Goal: Task Accomplishment & Management: Use online tool/utility

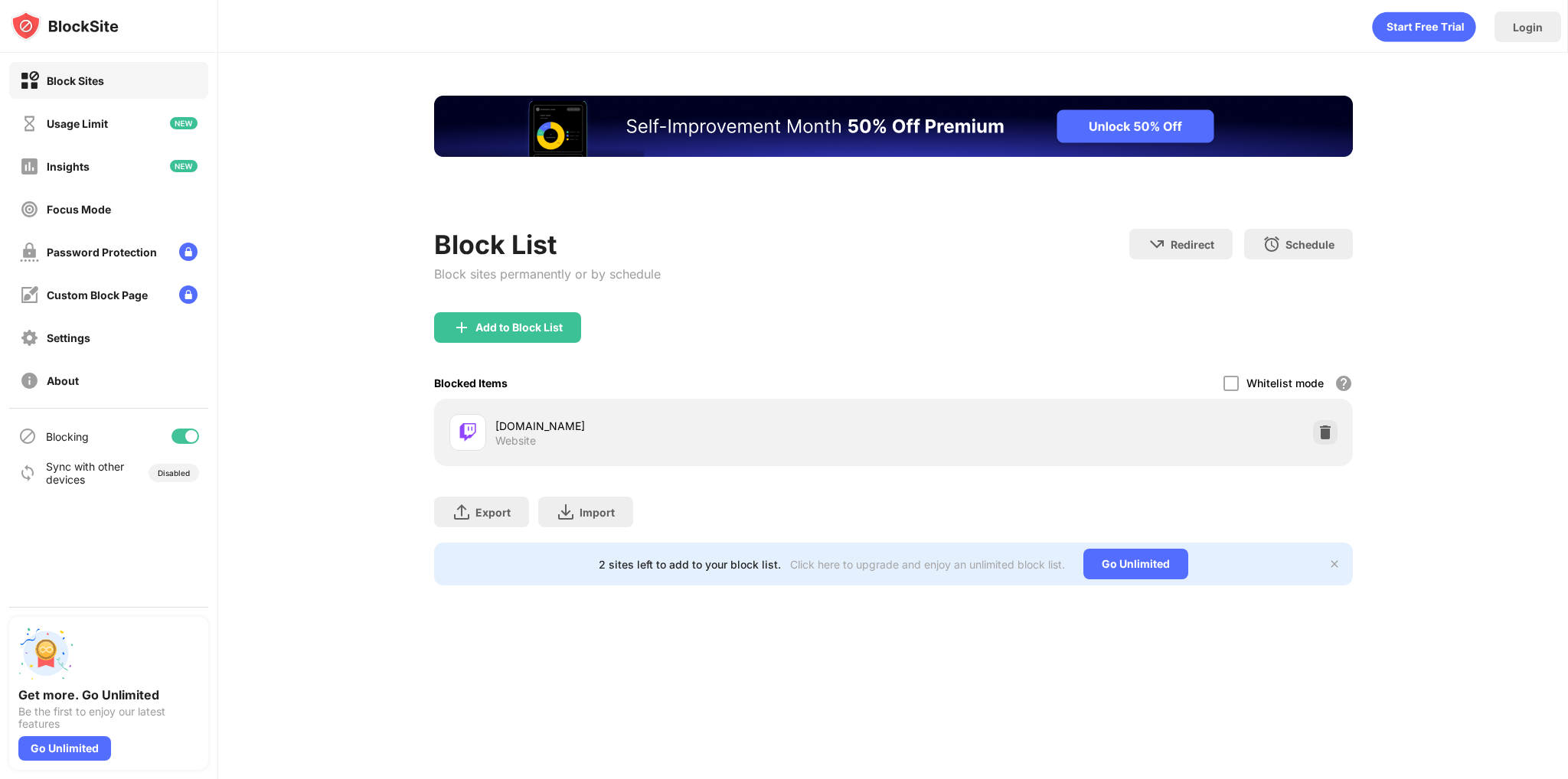
click at [1322, 408] on div "[DOMAIN_NAME] Website" at bounding box center [894, 432] width 901 height 49
click at [1322, 430] on img at bounding box center [1326, 432] width 15 height 15
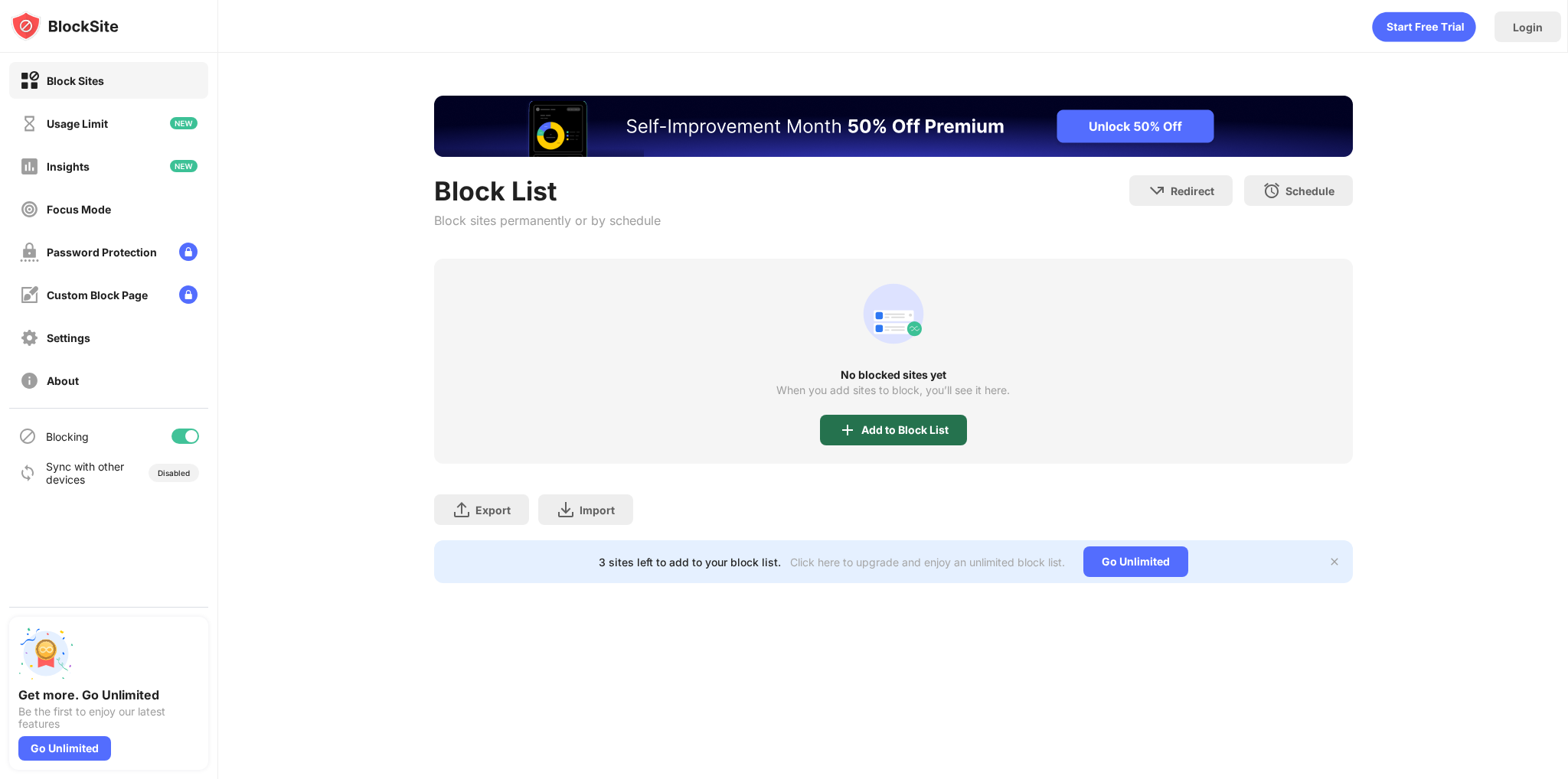
click at [859, 422] on div "Add to Block List" at bounding box center [893, 430] width 147 height 31
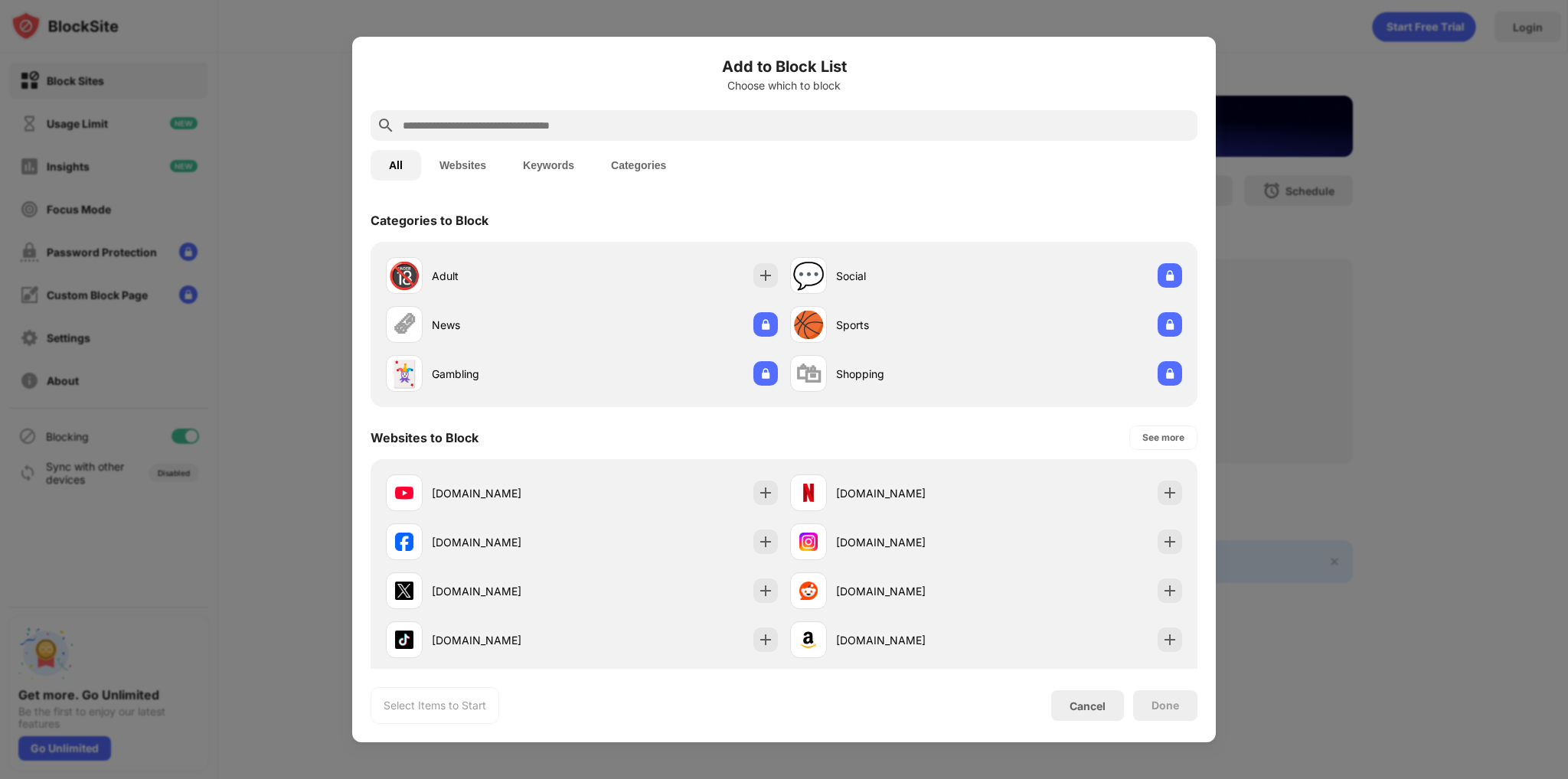
click at [683, 145] on div "All Websites Keywords Categories" at bounding box center [784, 166] width 827 height 49
click at [680, 137] on div at bounding box center [784, 125] width 827 height 31
click at [680, 135] on div at bounding box center [784, 125] width 827 height 31
click at [680, 126] on input "text" at bounding box center [796, 126] width 791 height 19
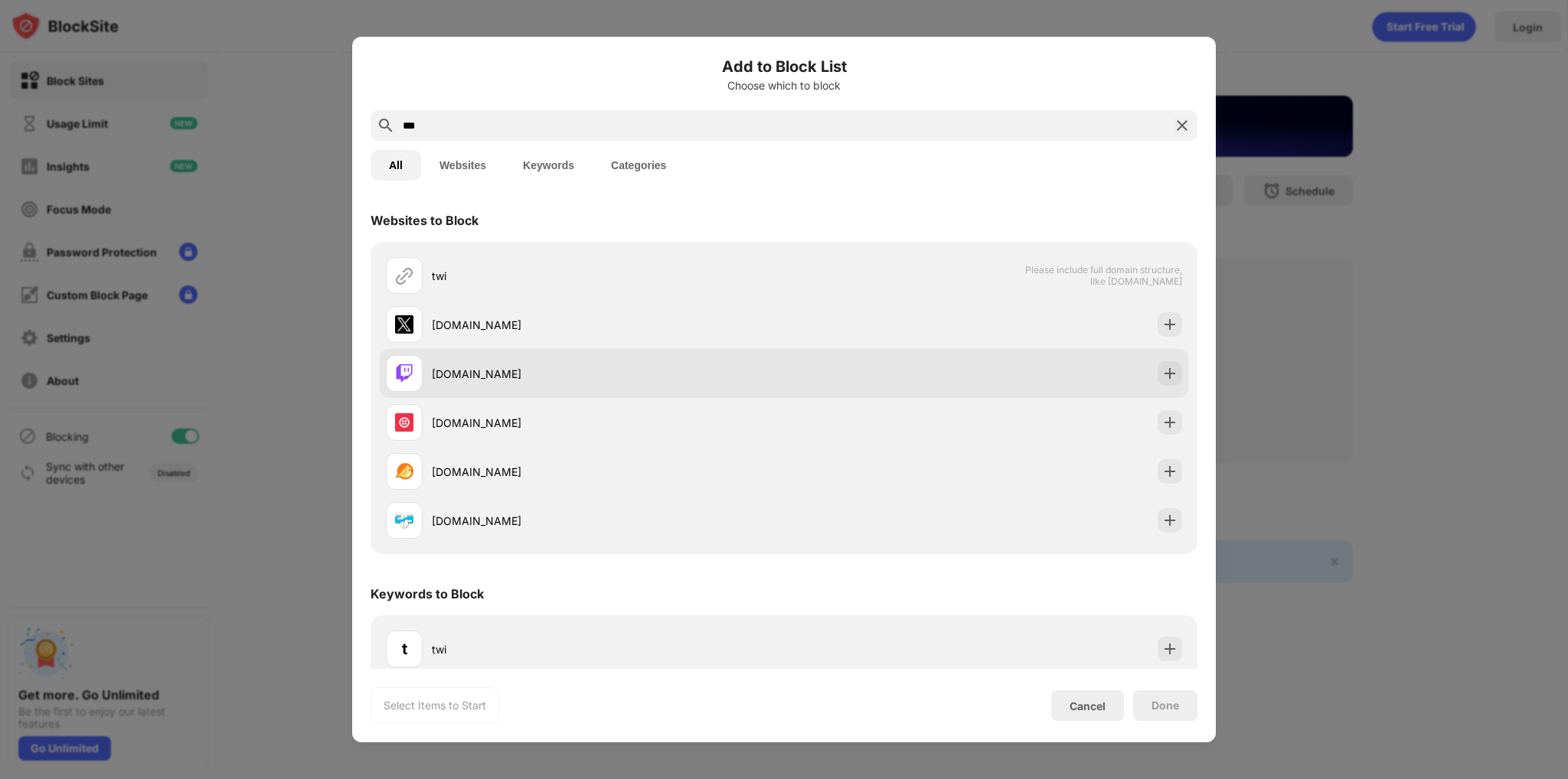
type input "***"
click at [697, 370] on div "[DOMAIN_NAME]" at bounding box center [608, 373] width 352 height 16
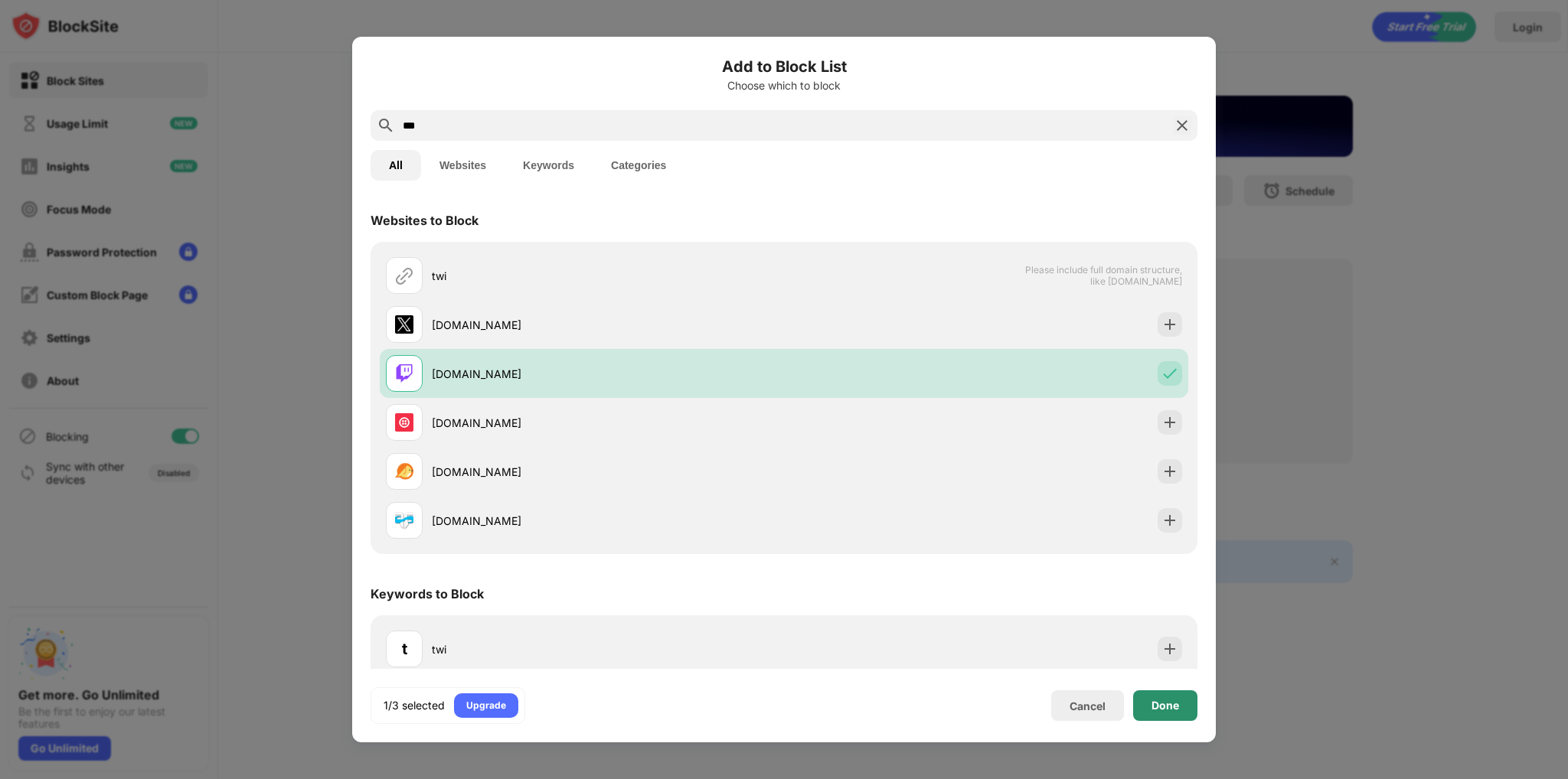
drag, startPoint x: 1174, startPoint y: 693, endPoint x: 1164, endPoint y: 692, distance: 10.0
click at [1173, 693] on div "Done" at bounding box center [1166, 706] width 64 height 31
